Goal: Task Accomplishment & Management: Use online tool/utility

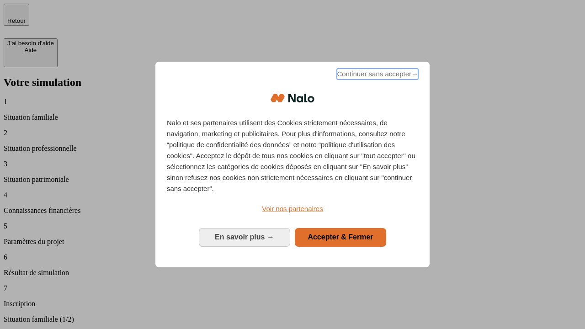
click at [376, 75] on span "Continuer sans accepter →" at bounding box center [377, 74] width 81 height 11
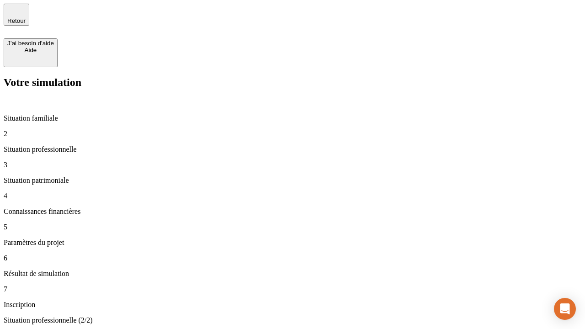
type input "30 000"
type input "40 000"
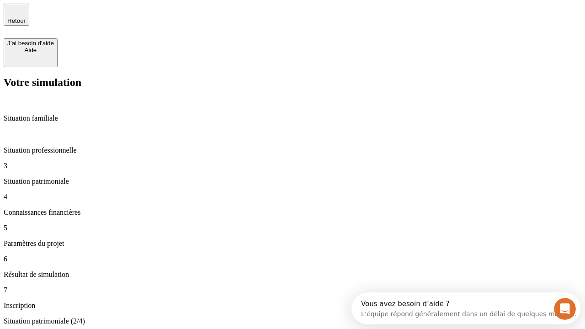
type input "1 100"
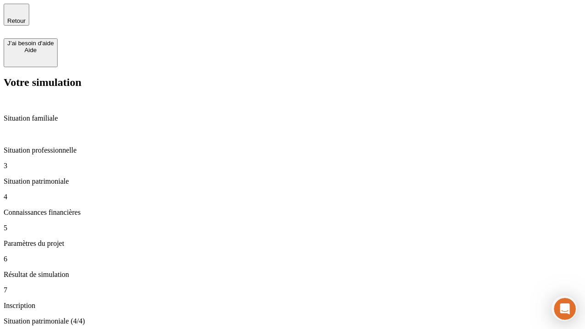
type input "20"
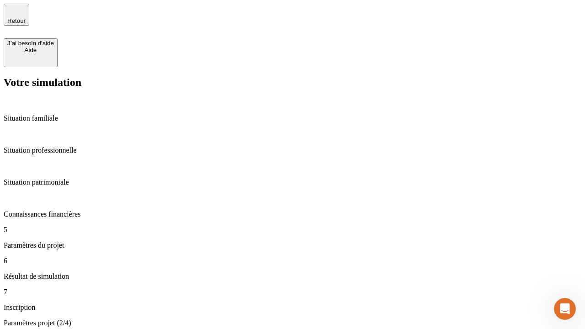
type input "40"
type input "62"
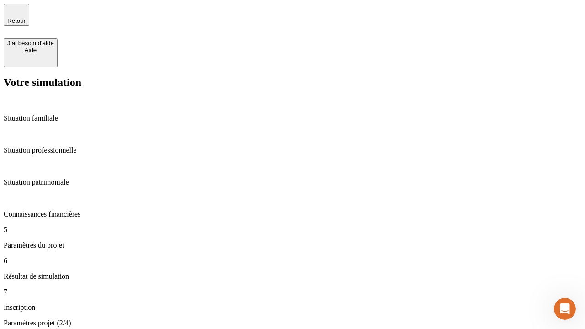
type input "50 000"
type input "640"
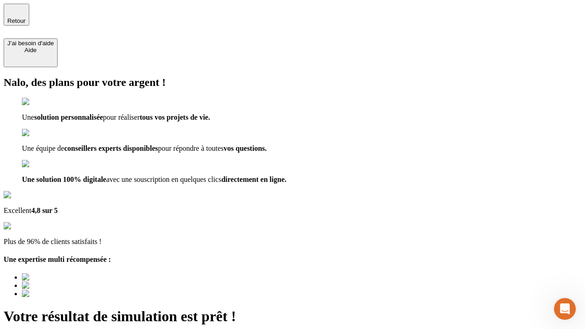
type input "[EMAIL_ADDRESS][DOMAIN_NAME]"
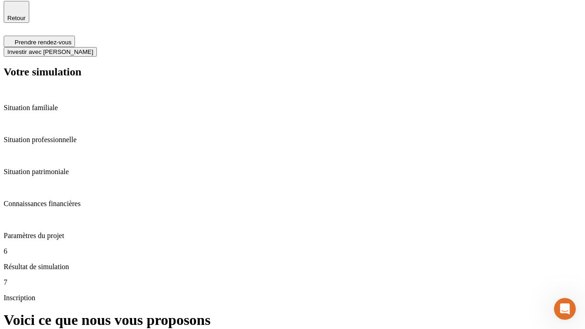
click at [93, 48] on span "Investir avec [PERSON_NAME]" at bounding box center [50, 51] width 86 height 7
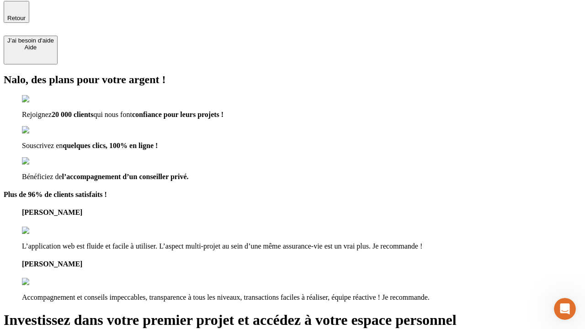
scroll to position [2, 0]
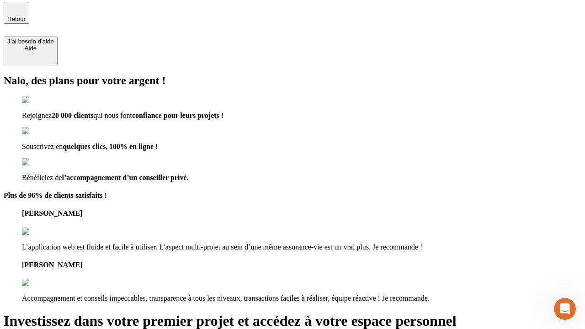
type input "[PERSON_NAME][EMAIL_ADDRESS][DOMAIN_NAME]"
